Goal: Information Seeking & Learning: Learn about a topic

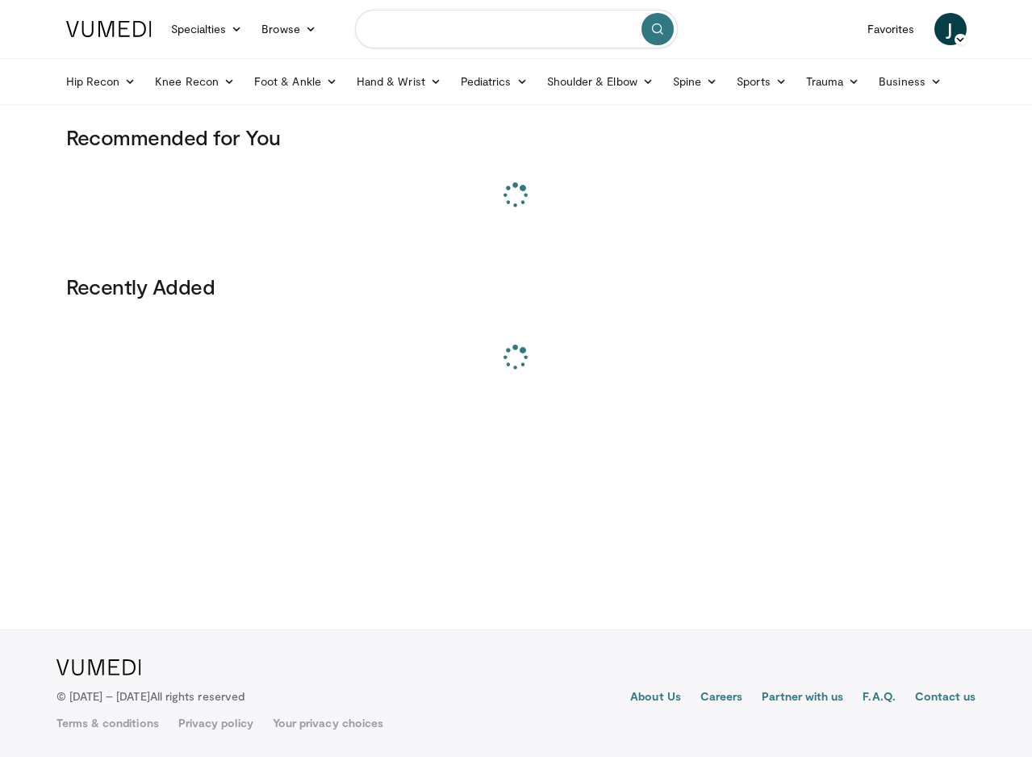
click at [575, 27] on input "Search topics, interventions" at bounding box center [516, 29] width 323 height 39
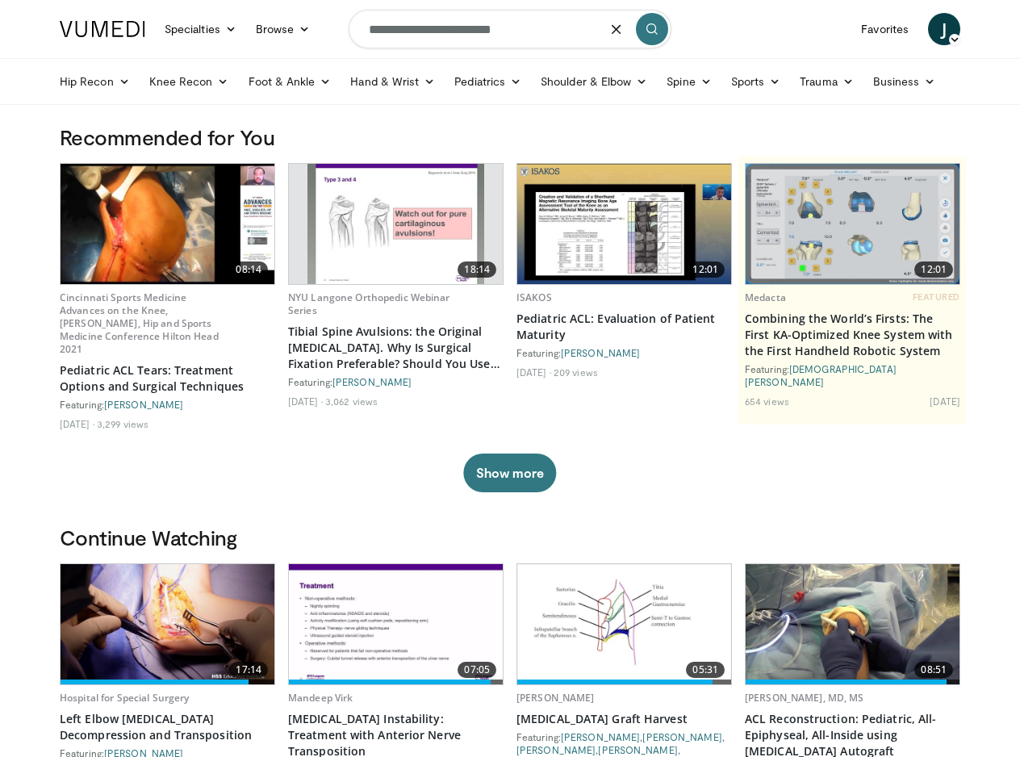
type input "**********"
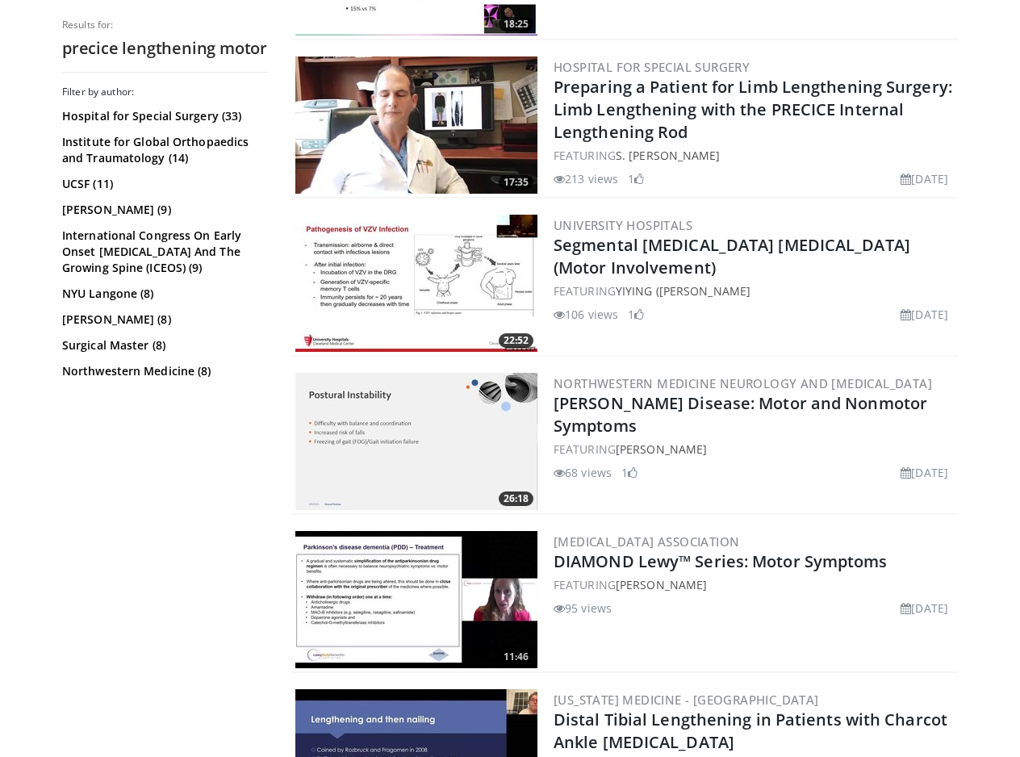
scroll to position [2985, 0]
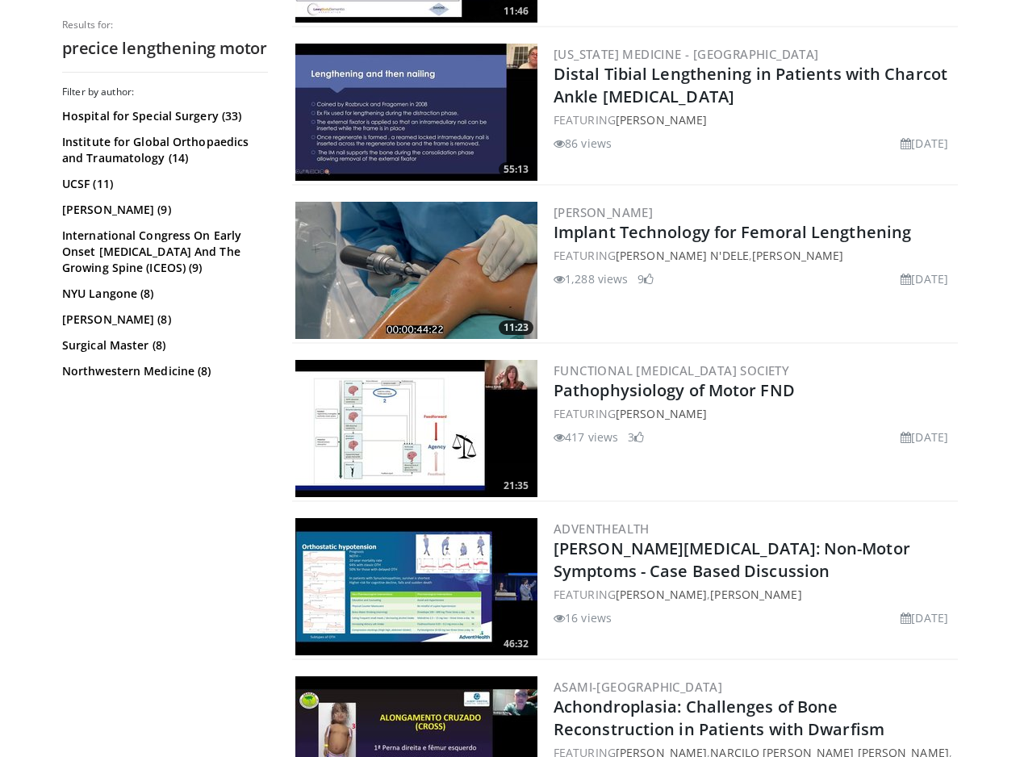
click at [399, 261] on img at bounding box center [416, 270] width 242 height 137
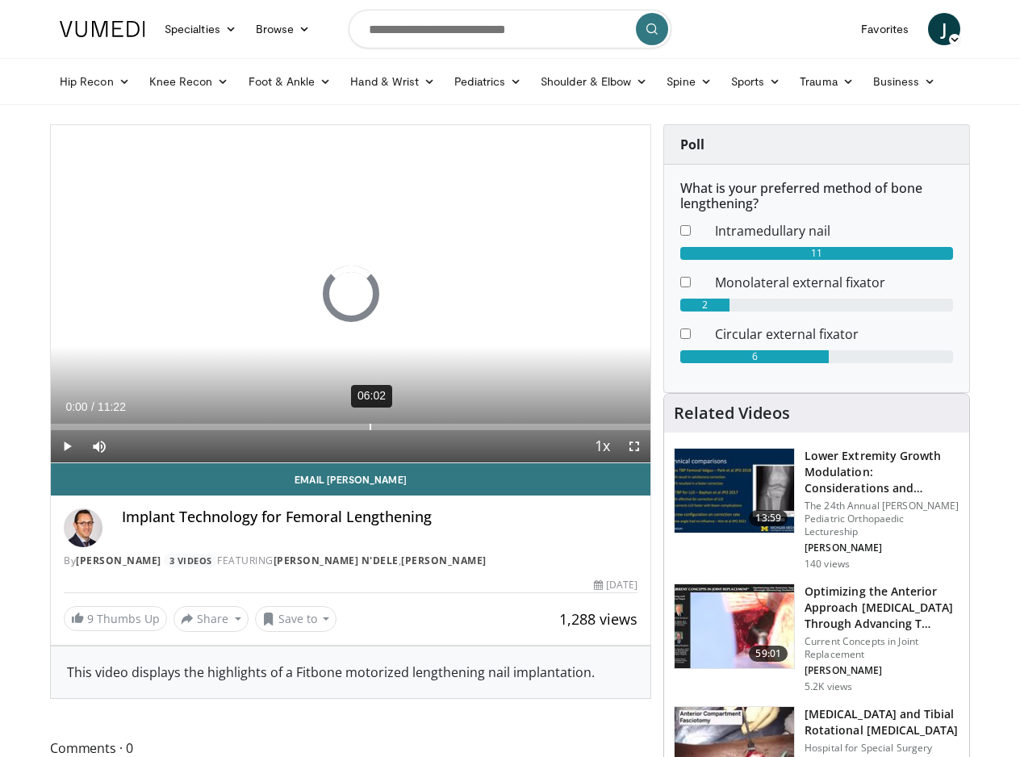
click at [369, 421] on div "Loaded : 0.00% 06:02 00:00" at bounding box center [350, 422] width 599 height 15
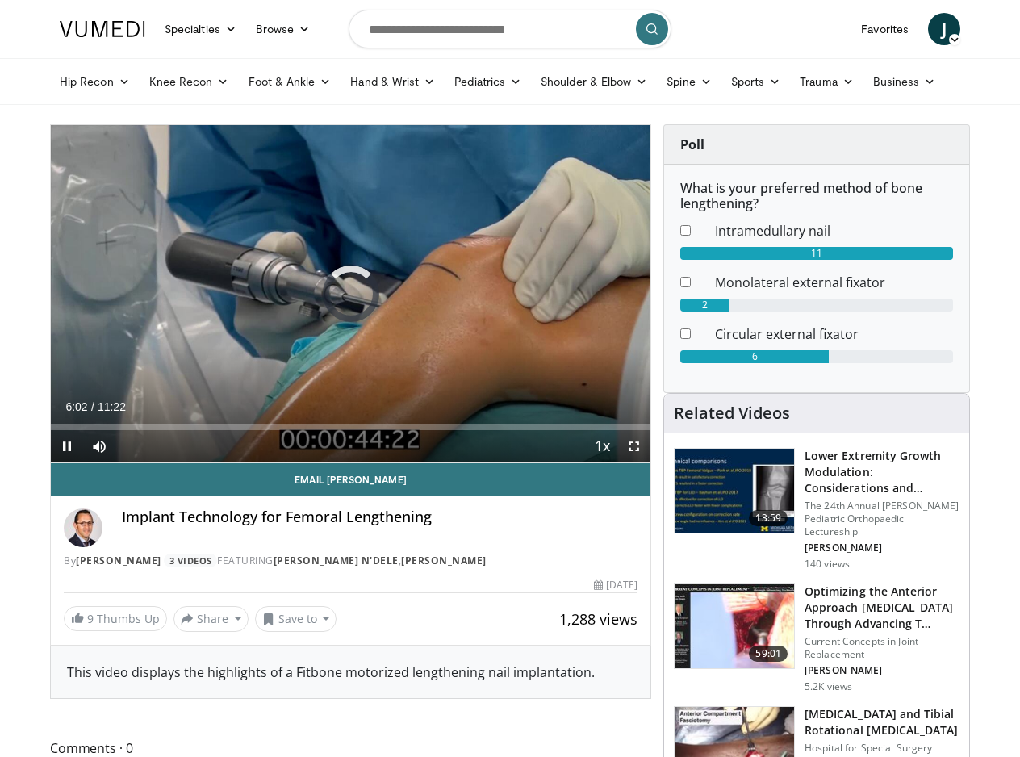
click at [444, 431] on div "Current Time 6:02 / Duration 11:22 Pause Skip Backward Skip Forward Mute Loaded…" at bounding box center [350, 446] width 599 height 32
